Goal: Information Seeking & Learning: Learn about a topic

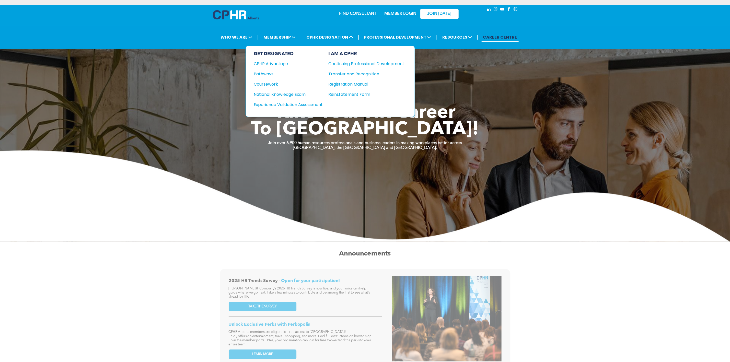
click at [272, 84] on div "Coursework" at bounding box center [285, 84] width 62 height 6
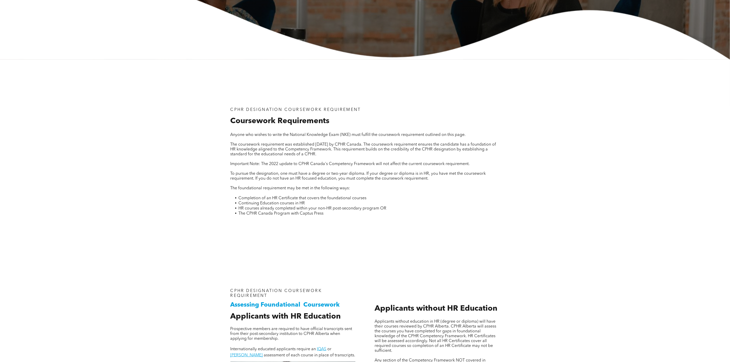
scroll to position [307, 0]
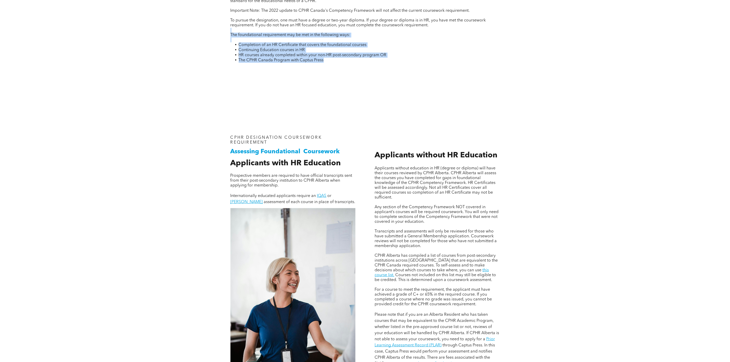
drag, startPoint x: 230, startPoint y: 33, endPoint x: 337, endPoint y: 61, distance: 110.5
click at [337, 61] on div "CPHR DESIGNATION COURSEWORK REQUIREMENT Coursework Requirements Anyone who wish…" at bounding box center [365, 11] width 278 height 123
copy div "The foundational requirement may be met in the following ways: Completion of an…"
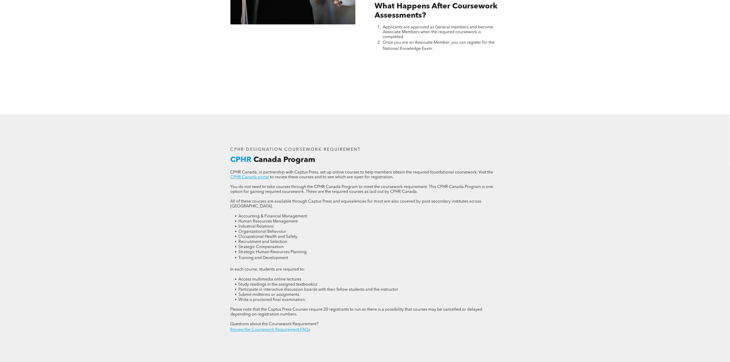
scroll to position [728, 0]
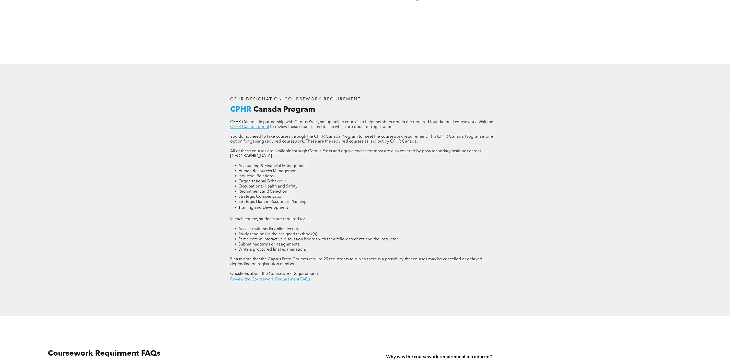
click at [288, 281] on link "Review the Coursework Requirement FAQs" at bounding box center [271, 280] width 80 height 4
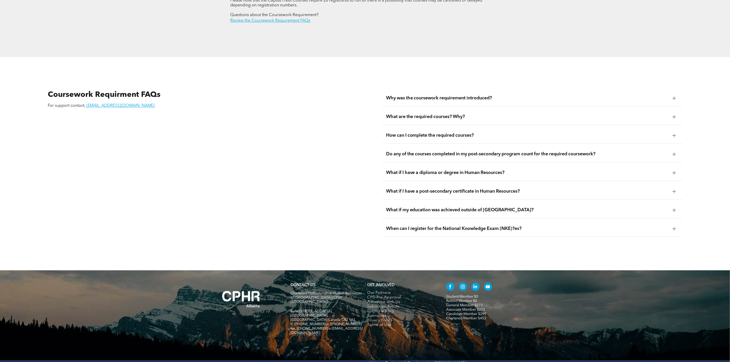
scroll to position [992, 0]
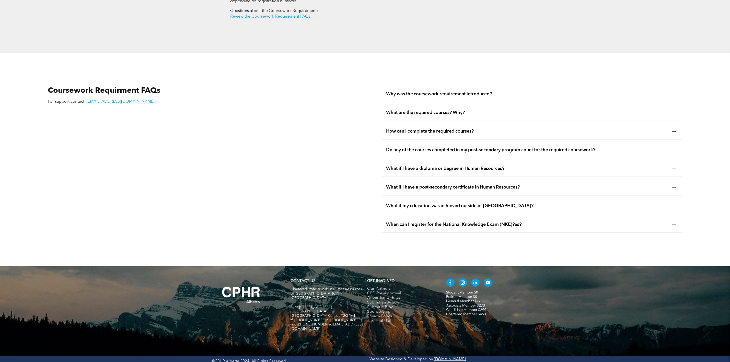
click at [422, 96] on span "Why was the coursework requirement introduced?" at bounding box center [527, 94] width 282 height 6
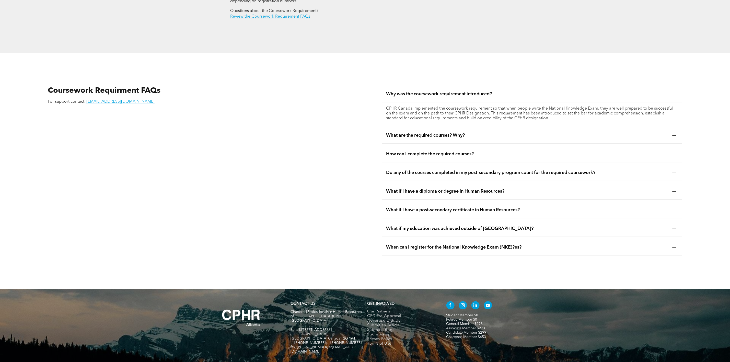
click at [427, 138] on span "What are the required courses? Why?" at bounding box center [527, 136] width 282 height 6
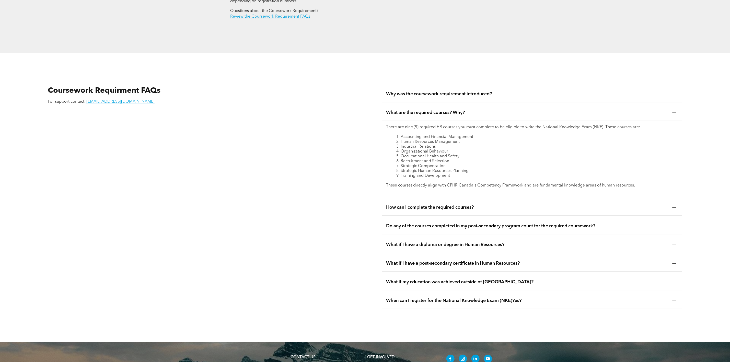
click at [440, 204] on div "How can I complete the required courses?" at bounding box center [532, 208] width 300 height 16
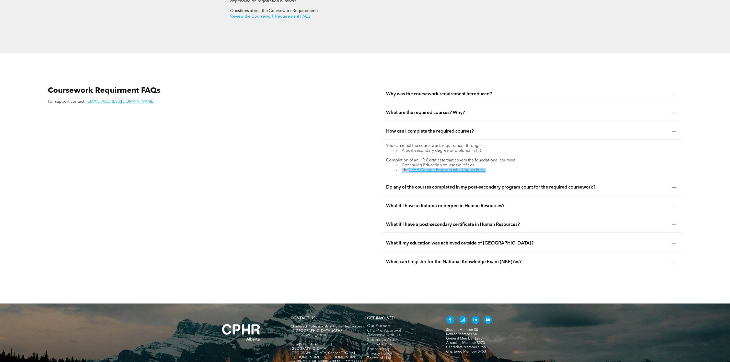
drag, startPoint x: 495, startPoint y: 171, endPoint x: 400, endPoint y: 172, distance: 95.1
click at [400, 172] on li "The CPHR Canada Program with Captus Press" at bounding box center [537, 170] width 282 height 5
copy li "The CPHR Canada Program with Captus Press"
click at [491, 165] on li "Continuing Education courses in HR; or" at bounding box center [537, 165] width 282 height 5
drag, startPoint x: 489, startPoint y: 173, endPoint x: 411, endPoint y: 171, distance: 78.2
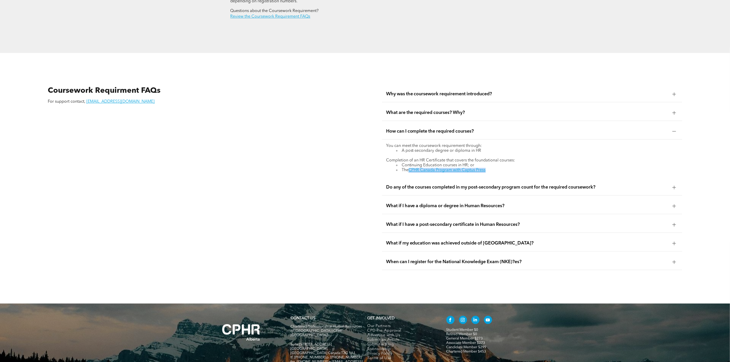
click at [411, 171] on li "The CPHR Canada Program with Captus Press" at bounding box center [537, 170] width 282 height 5
copy link "CPHR Canada Program with Captus Press"
click at [474, 227] on span "What if I have a post-secondary certificate in Human Resources?" at bounding box center [527, 225] width 282 height 6
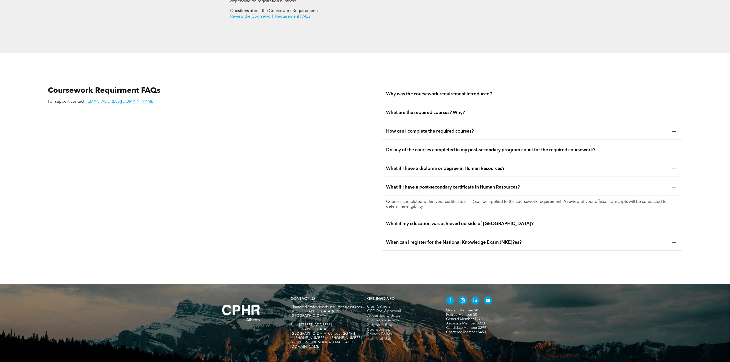
click at [473, 227] on span "What if my education was achieved outside of Canada?" at bounding box center [527, 224] width 282 height 6
click at [470, 245] on span "When can I register for the National Knowledge Exam (NKE)?es?" at bounding box center [527, 243] width 282 height 6
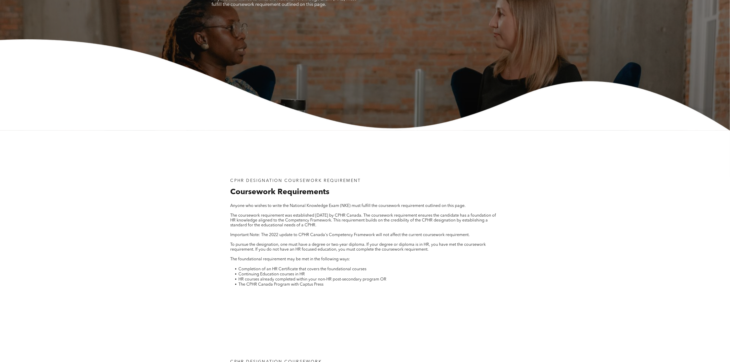
scroll to position [0, 0]
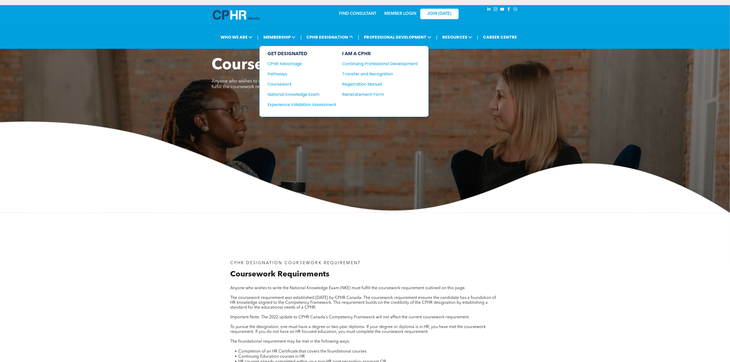
click at [373, 63] on div "Continuing Professional Development" at bounding box center [377, 64] width 68 height 6
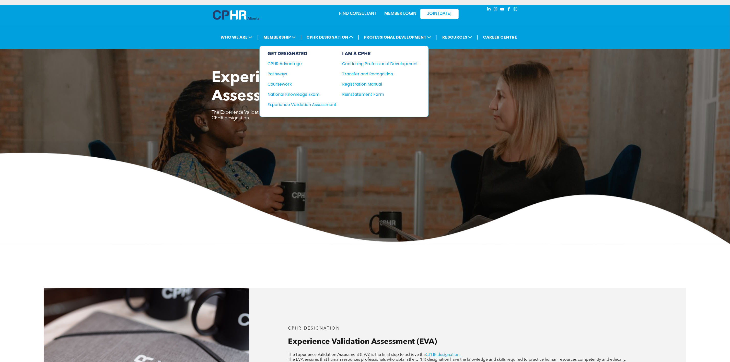
click at [371, 81] on div "Registration Manual" at bounding box center [377, 84] width 68 height 6
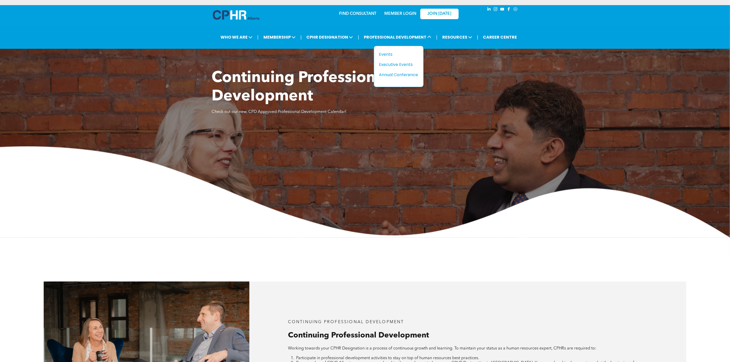
click at [394, 54] on div "Events" at bounding box center [396, 54] width 35 height 6
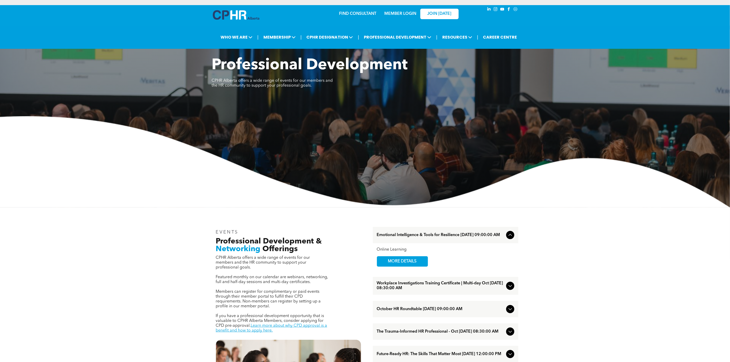
scroll to position [115, 0]
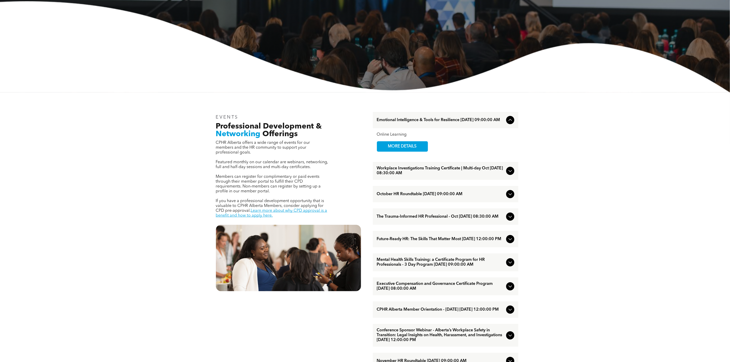
click at [423, 197] on span "October HR Roundtable [DATE] 09:00:00 AM" at bounding box center [440, 194] width 127 height 5
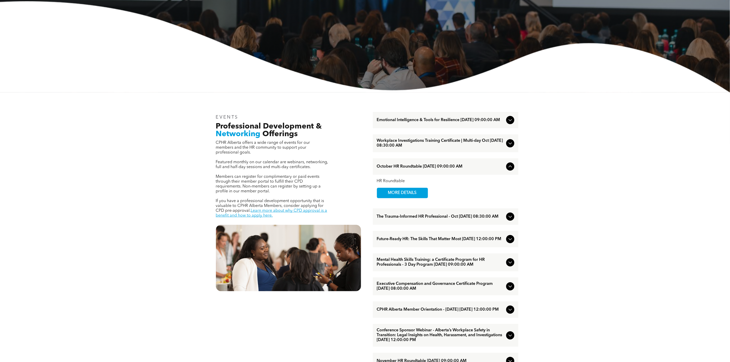
click at [423, 197] on link "MORE DETAILS" at bounding box center [402, 193] width 51 height 10
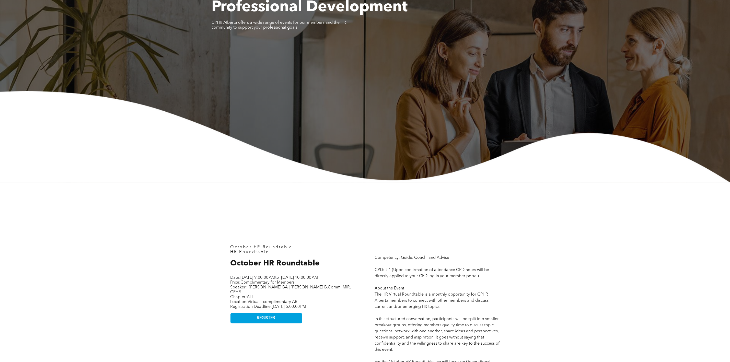
scroll to position [230, 0]
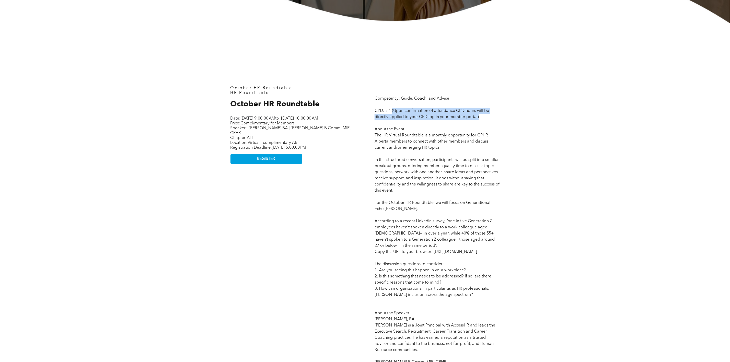
drag, startPoint x: 393, startPoint y: 112, endPoint x: 478, endPoint y: 119, distance: 86.2
click at [478, 119] on span "Competency: Guide, Coach, and Advise CPD: # 1 (Upon confirmation of attendance …" at bounding box center [437, 246] width 125 height 299
copy span "(Upon confirmation of attendance CPD hours will be directly applied to your CPD…"
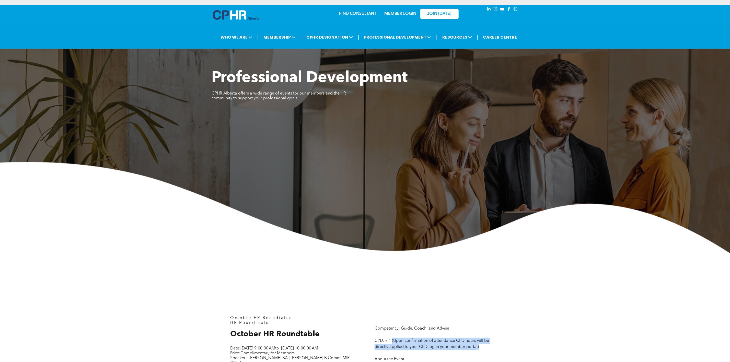
click at [140, 235] on img at bounding box center [365, 207] width 730 height 91
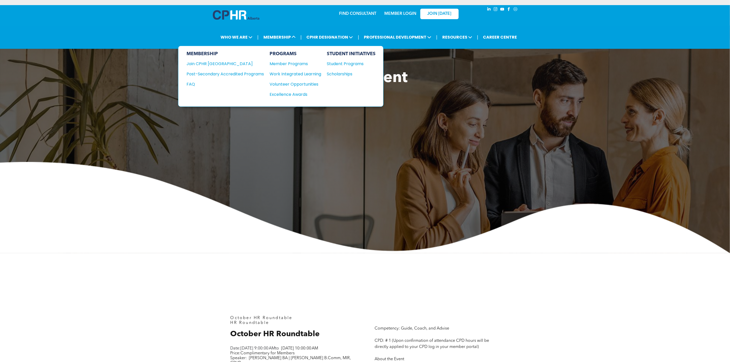
click at [331, 64] on div "Student Programs" at bounding box center [349, 64] width 44 height 6
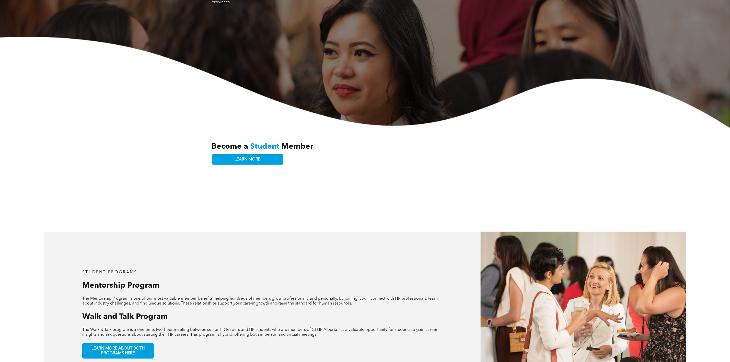
scroll to position [230, 0]
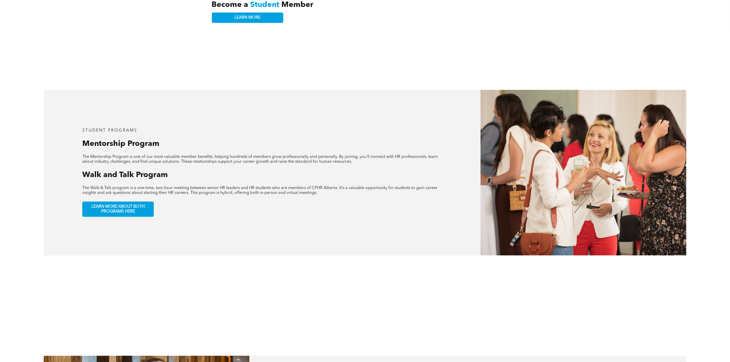
click at [152, 204] on link "LEARN MORE ABOUT BOTH PROGRAMS HERE" at bounding box center [118, 209] width 72 height 15
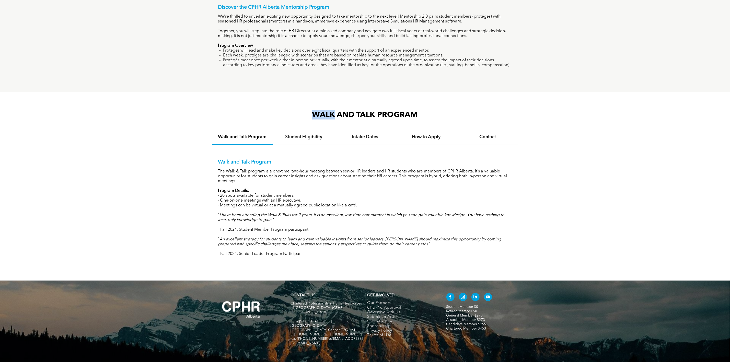
scroll to position [453, 0]
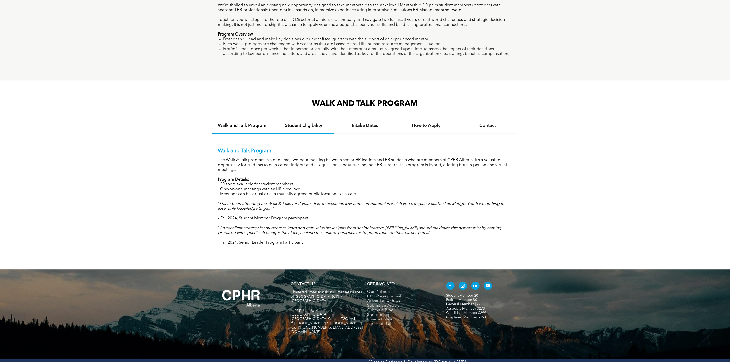
click at [303, 133] on div "Student Eligibility" at bounding box center [303, 126] width 61 height 16
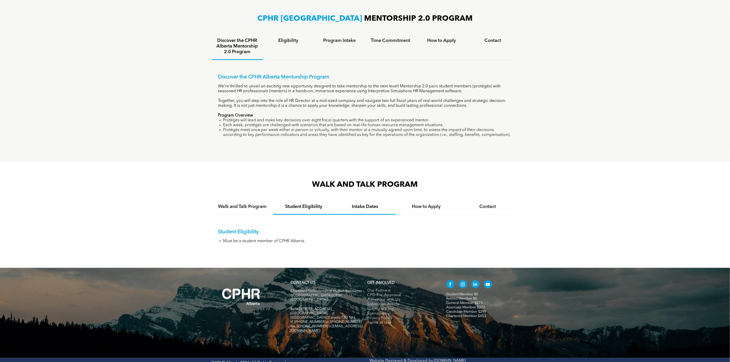
click at [356, 210] on div "Intake Dates" at bounding box center [365, 207] width 61 height 16
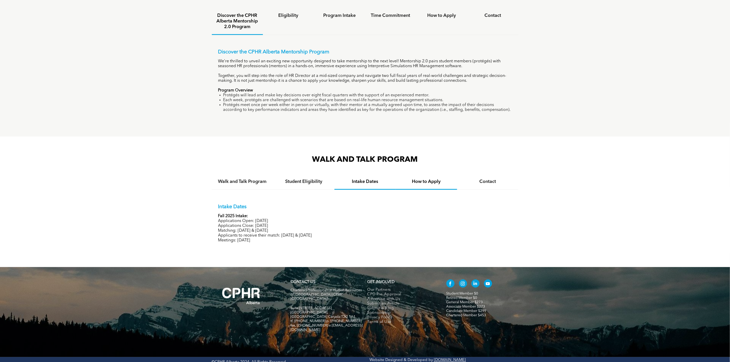
click at [423, 180] on h4 "How to Apply" at bounding box center [427, 182] width 52 height 6
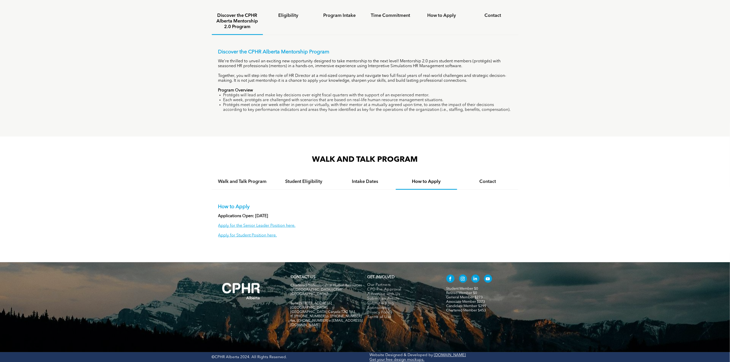
scroll to position [392, 0]
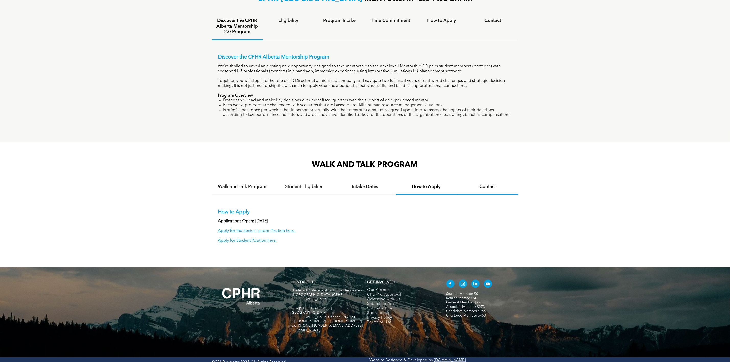
click at [477, 192] on div "Contact" at bounding box center [487, 187] width 61 height 16
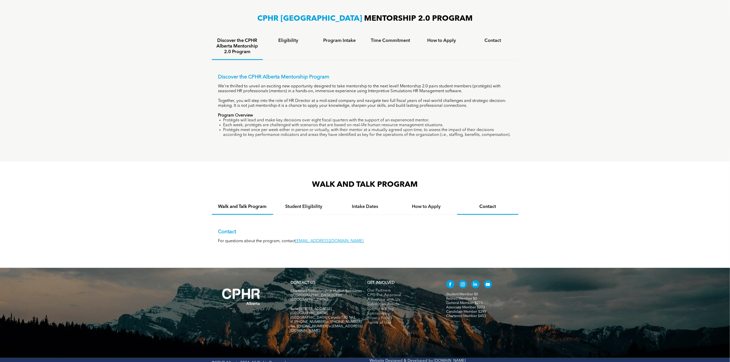
click at [248, 203] on div "Walk and Talk Program" at bounding box center [242, 207] width 61 height 16
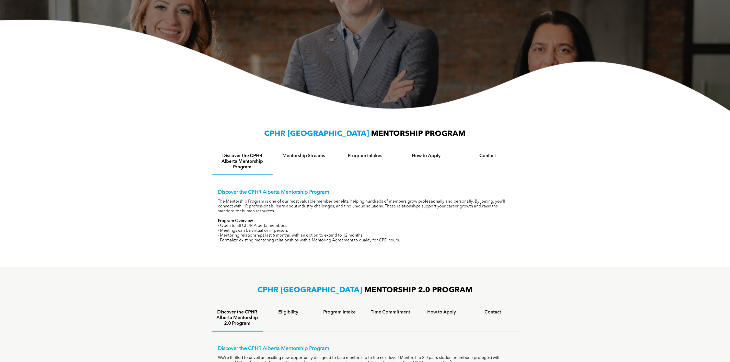
scroll to position [0, 0]
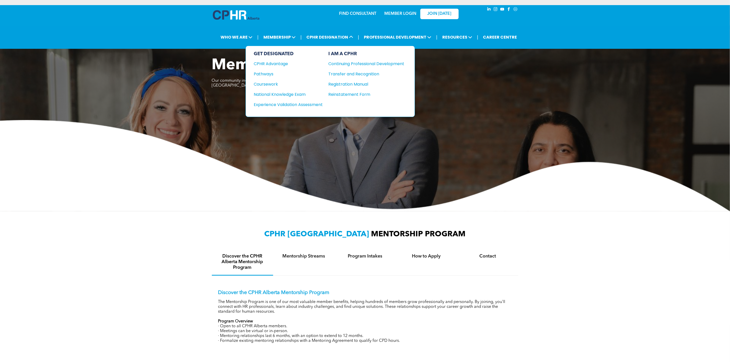
click at [364, 65] on div "Continuing Professional Development" at bounding box center [363, 64] width 68 height 6
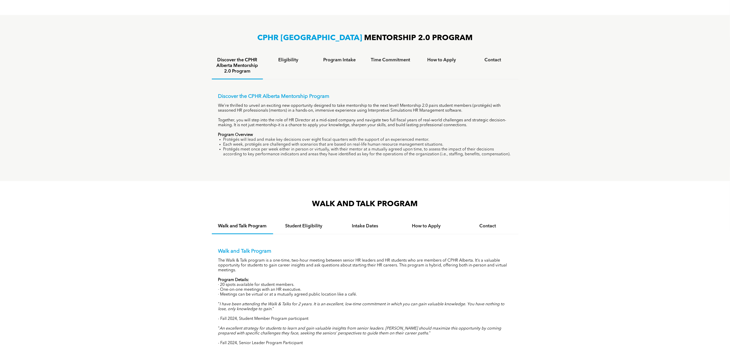
scroll to position [422, 0]
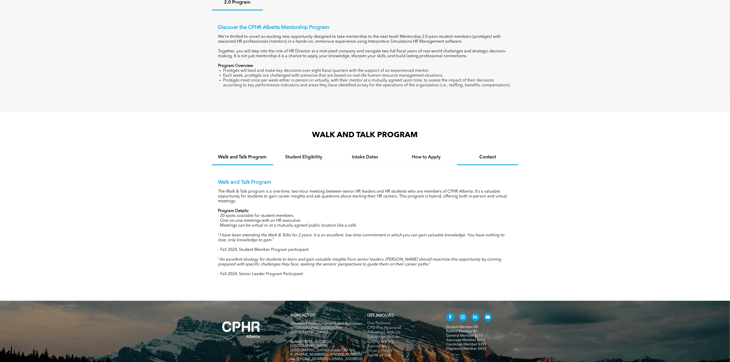
click at [497, 162] on div "Contact" at bounding box center [487, 158] width 61 height 16
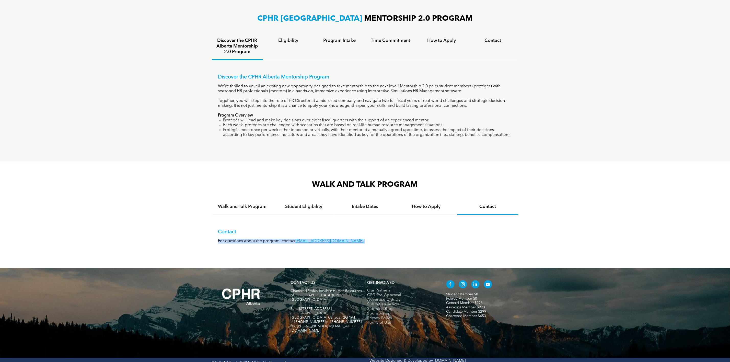
drag, startPoint x: 353, startPoint y: 241, endPoint x: 207, endPoint y: 244, distance: 146.2
click at [207, 244] on div "WALK AND TALK PROGRAM Walk and Talk Program Student Eligibility Intake Dates Ho…" at bounding box center [365, 215] width 730 height 106
copy p "For questions about the program, contact [EMAIL_ADDRESS][DOMAIN_NAME]"
click at [288, 208] on h4 "Student Eligibility" at bounding box center [304, 207] width 52 height 6
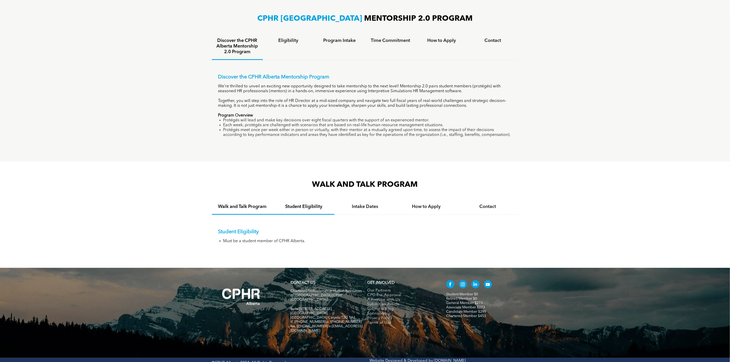
click at [240, 214] on div "Walk and Talk Program" at bounding box center [242, 207] width 61 height 16
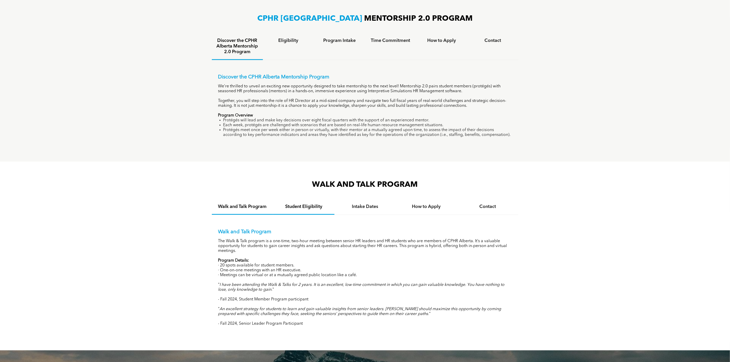
click at [302, 204] on h4 "Student Eligibility" at bounding box center [304, 207] width 52 height 6
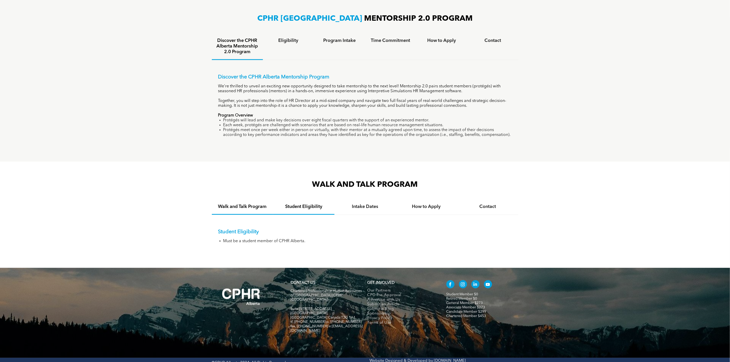
click at [246, 206] on h4 "Walk and Talk Program" at bounding box center [242, 207] width 52 height 6
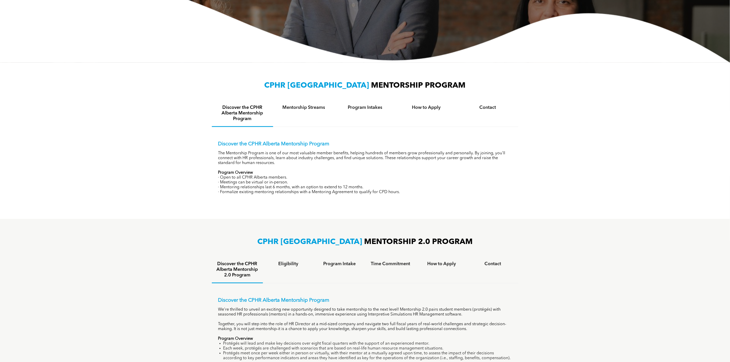
scroll to position [0, 0]
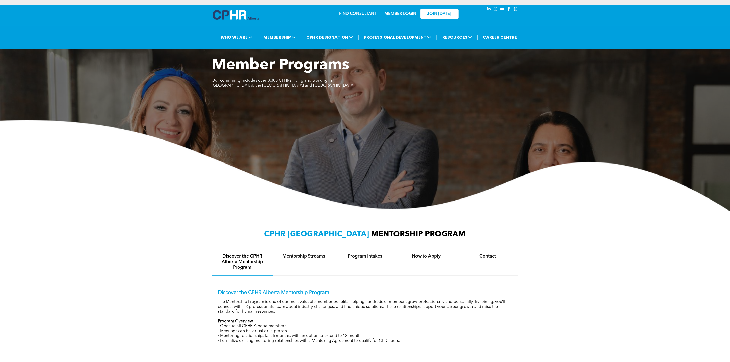
click at [395, 12] on link "MEMBER LOGIN" at bounding box center [400, 14] width 32 height 4
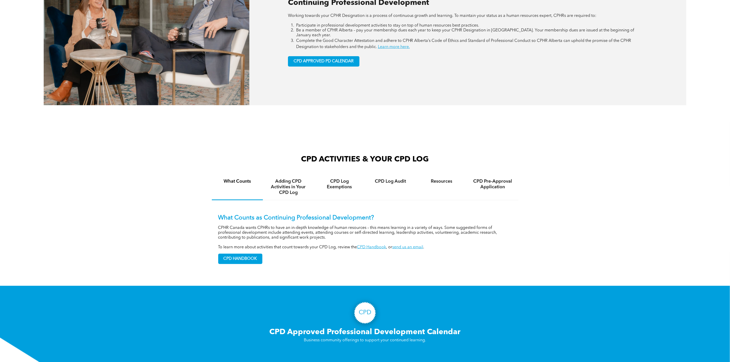
scroll to position [345, 0]
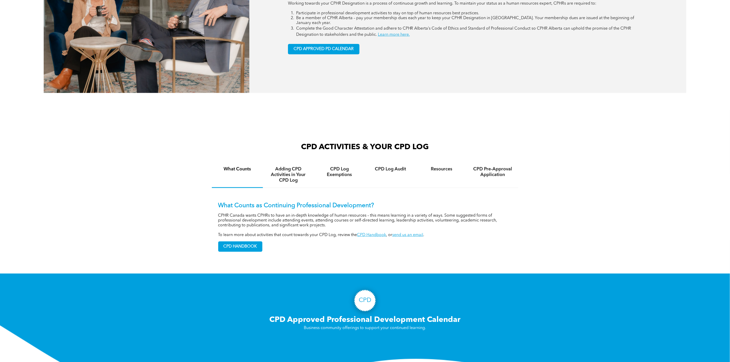
click at [372, 233] on link "CPD Handbook" at bounding box center [371, 235] width 29 height 4
